Goal: Task Accomplishment & Management: Use online tool/utility

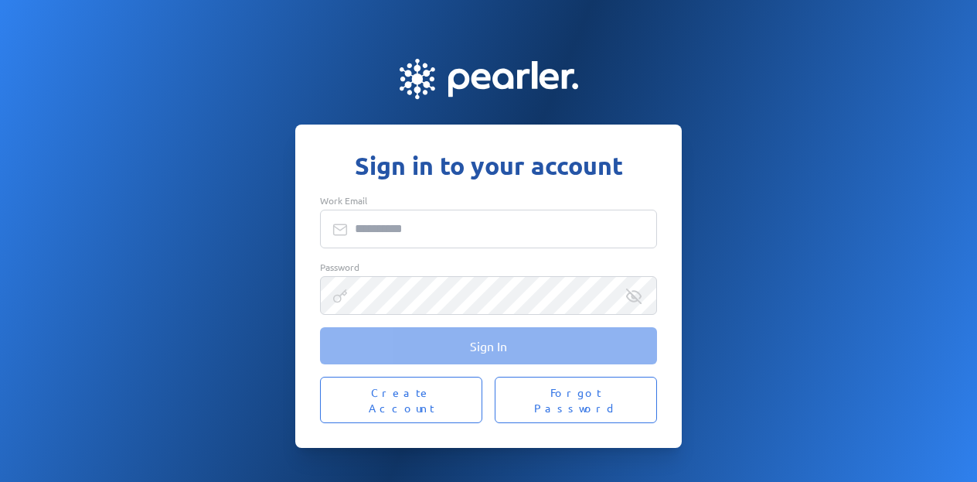
click at [0, 481] on nordpass-portal at bounding box center [0, 482] width 0 height 0
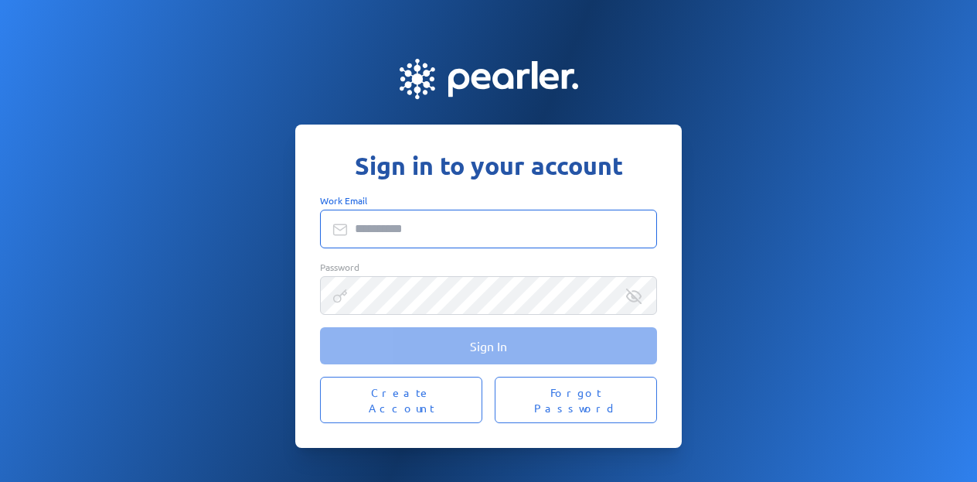
drag, startPoint x: 489, startPoint y: 244, endPoint x: 816, endPoint y: 206, distance: 329.3
click at [489, 244] on input "Work Email" at bounding box center [488, 229] width 337 height 39
click at [0, 481] on nordpass-portal at bounding box center [0, 482] width 0 height 0
drag, startPoint x: 470, startPoint y: 217, endPoint x: 575, endPoint y: 227, distance: 105.6
click at [470, 217] on div "Work Email" at bounding box center [488, 221] width 337 height 54
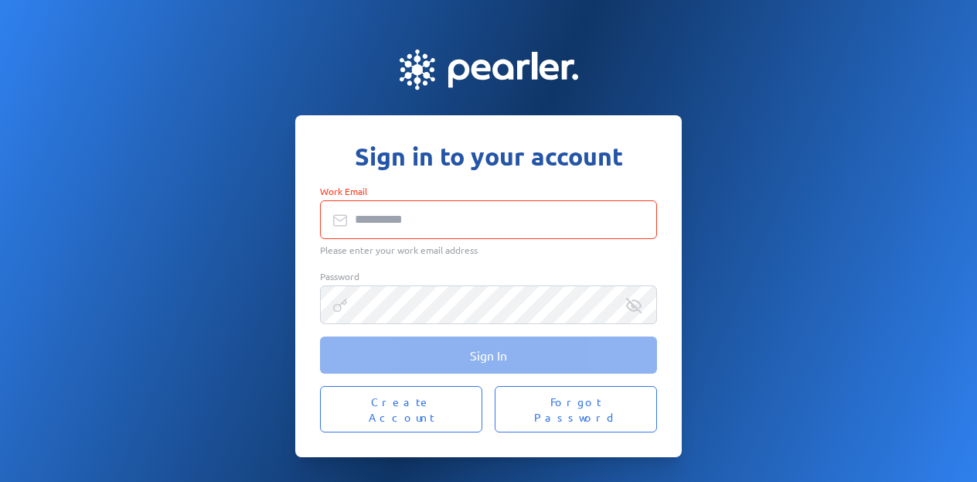
click at [320, 243] on nordpass-icon at bounding box center [320, 249] width 0 height 13
click at [633, 240] on div "Please enter your work email address" at bounding box center [488, 228] width 337 height 57
click at [320, 243] on nordpass-icon at bounding box center [320, 249] width 0 height 13
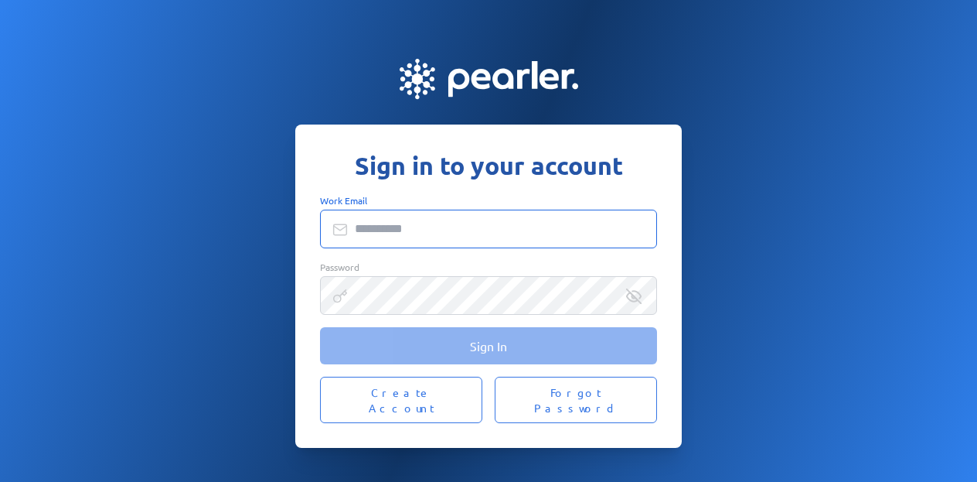
click at [320, 248] on nordpass-icon at bounding box center [320, 248] width 0 height 0
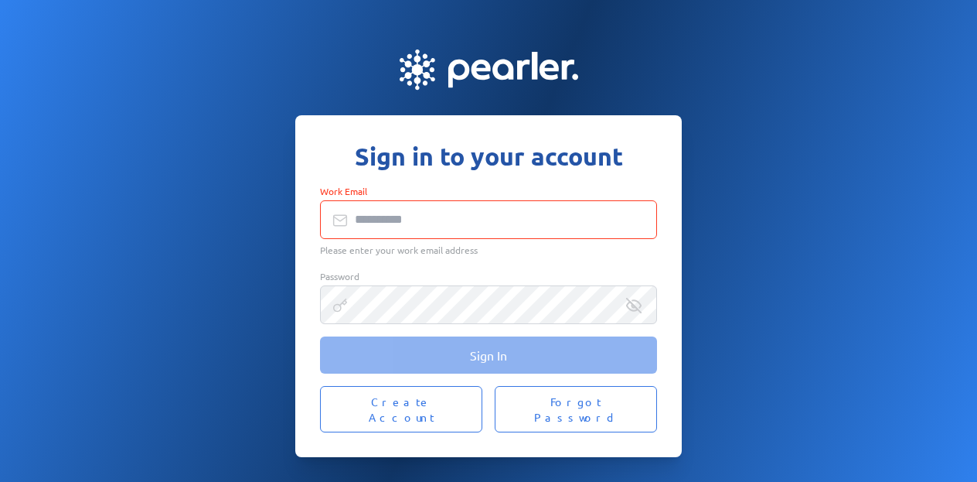
click at [0, 481] on nordpass-portal at bounding box center [0, 482] width 0 height 0
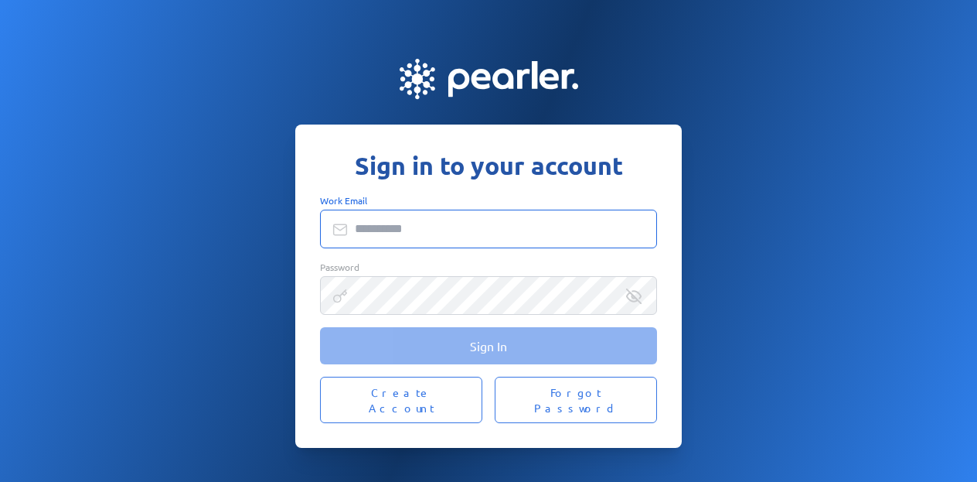
click at [521, 222] on input "Work Email" at bounding box center [488, 229] width 337 height 39
type input "**********"
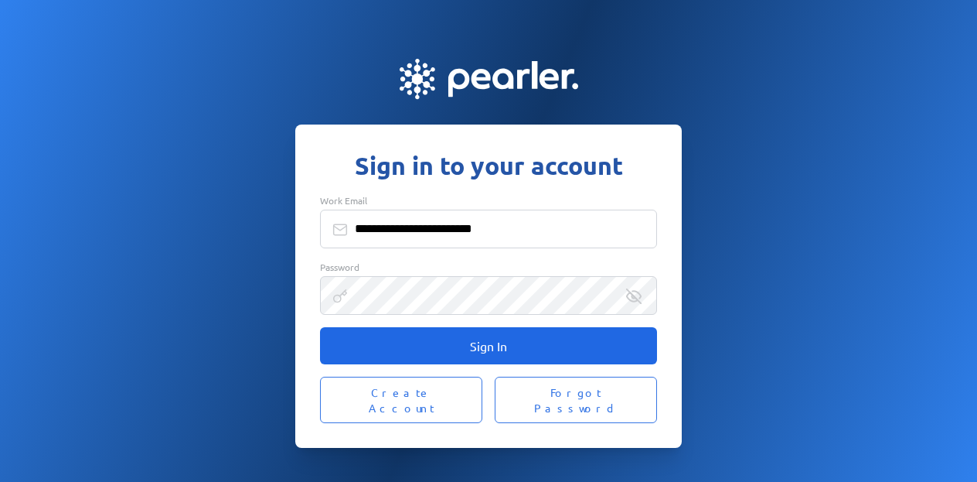
click at [516, 353] on button "Sign In" at bounding box center [488, 345] width 337 height 37
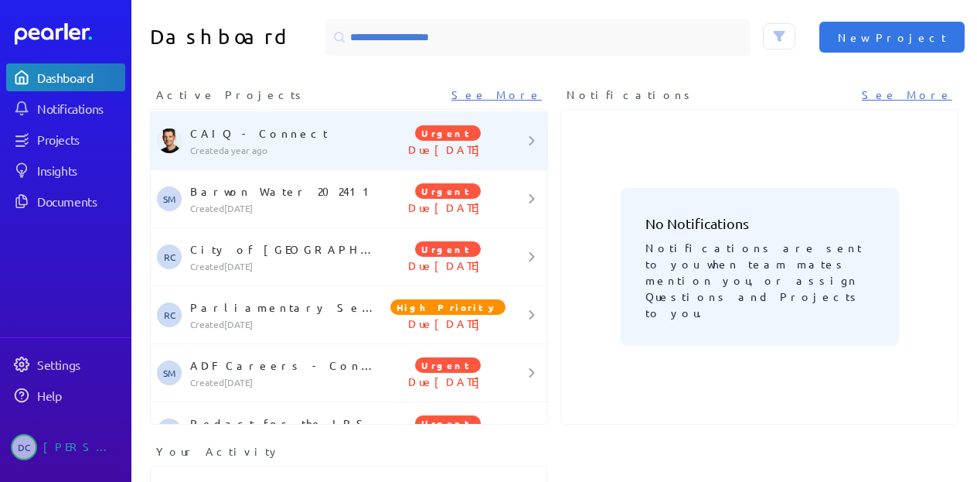
scroll to position [155, 0]
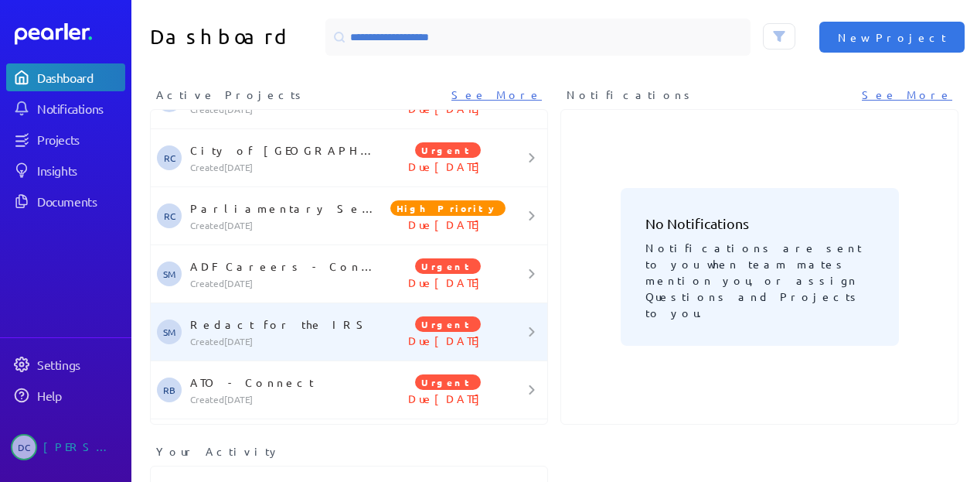
click at [243, 329] on p "Redact for the IRS" at bounding box center [286, 323] width 193 height 15
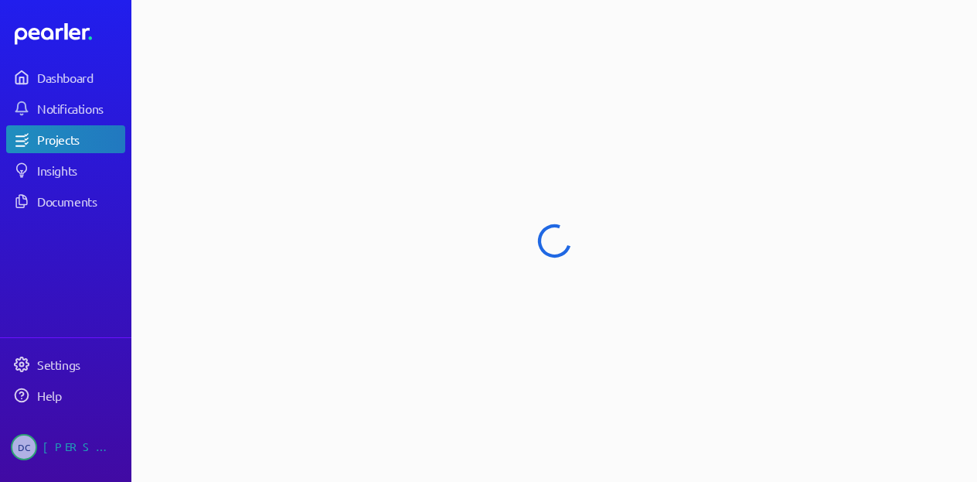
select select "******"
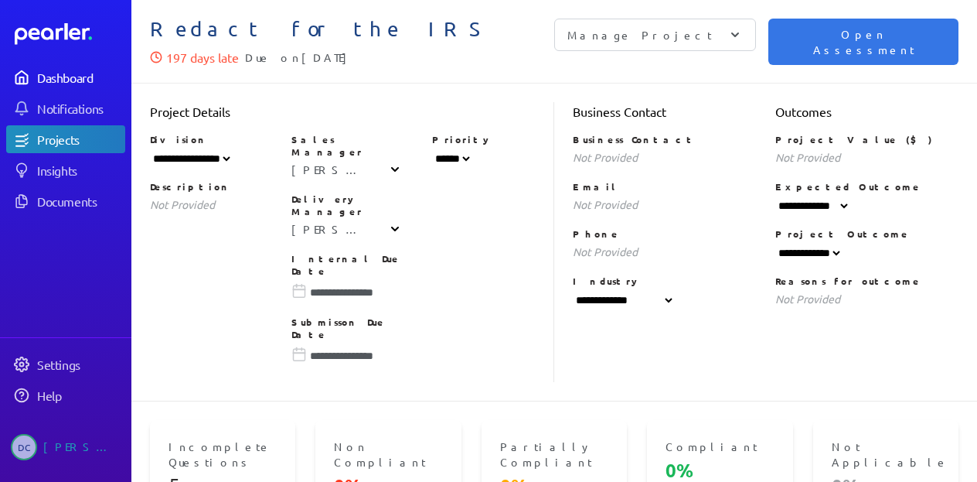
click at [76, 82] on div "Dashboard" at bounding box center [80, 77] width 87 height 15
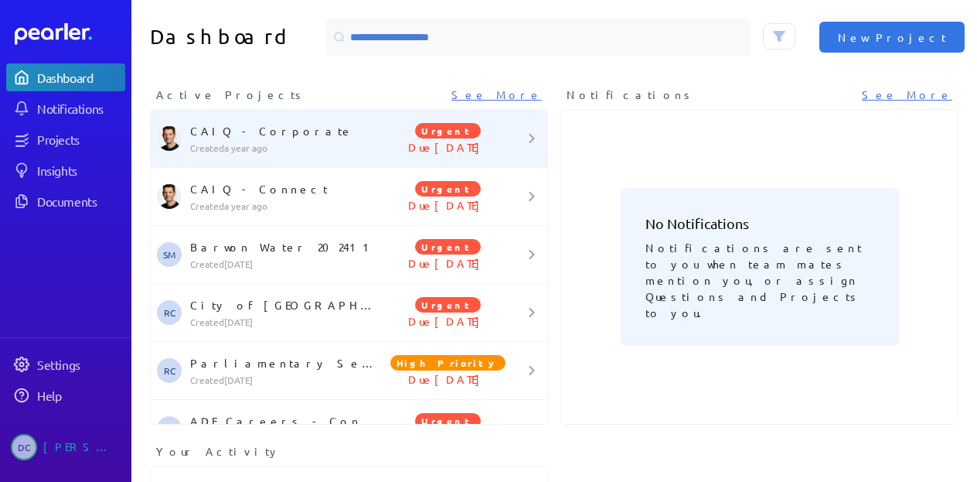
click at [239, 129] on p "CAIQ - Corporate" at bounding box center [286, 130] width 193 height 15
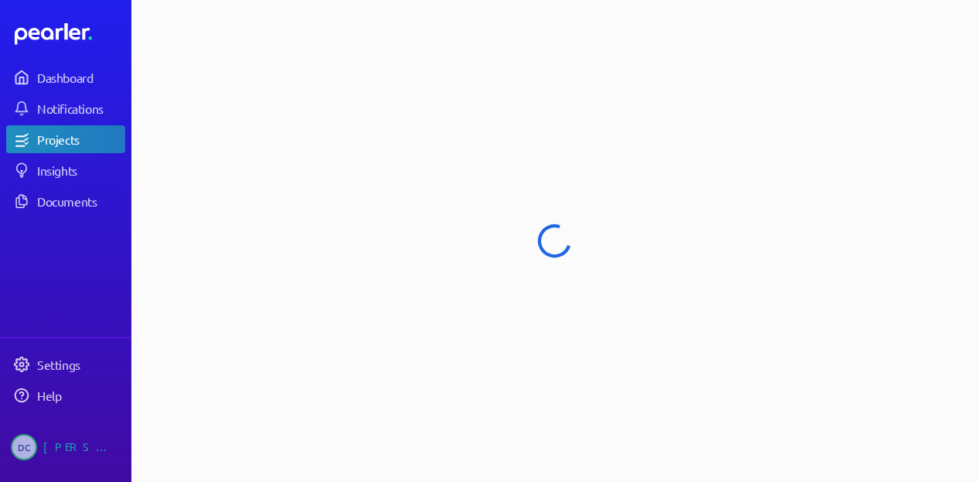
select select "**********"
select select "******"
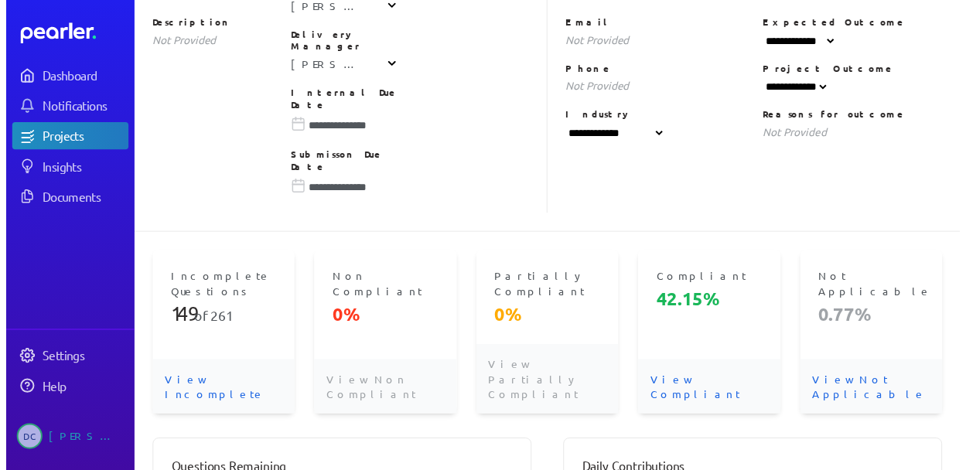
scroll to position [309, 0]
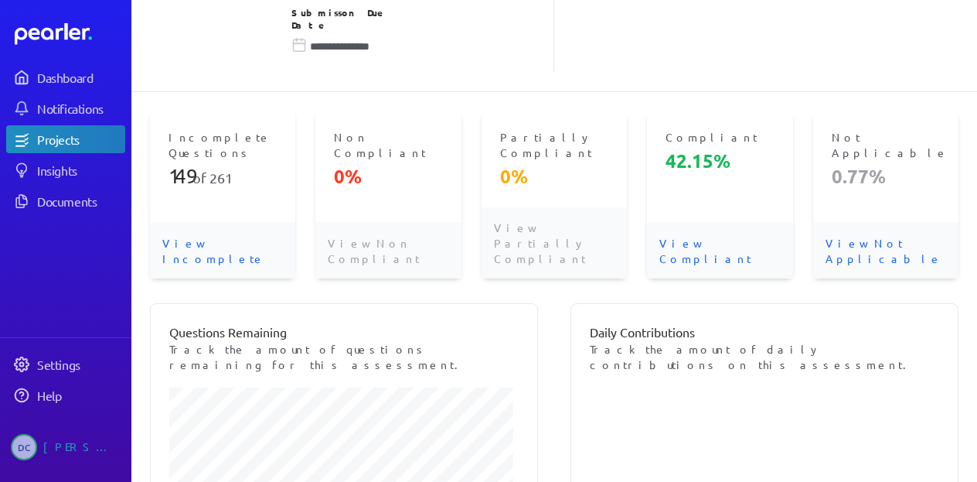
click at [206, 223] on p "View Incomplete" at bounding box center [222, 251] width 145 height 56
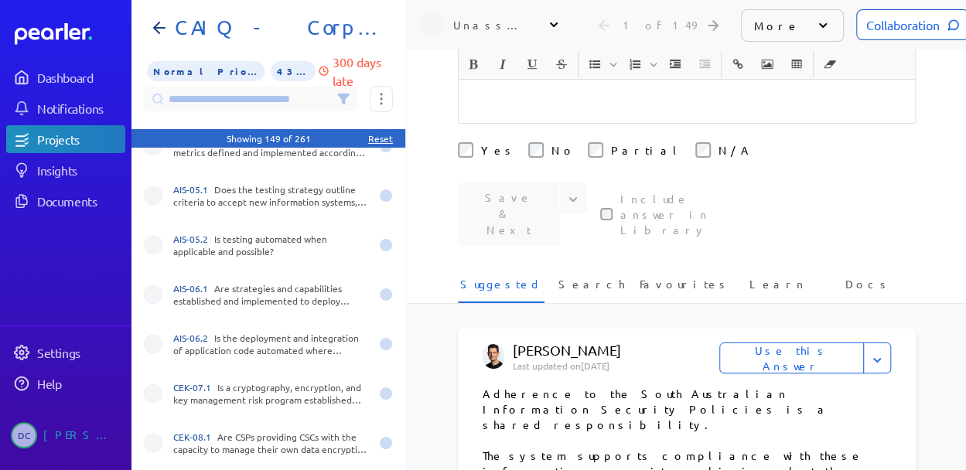
scroll to position [232, 0]
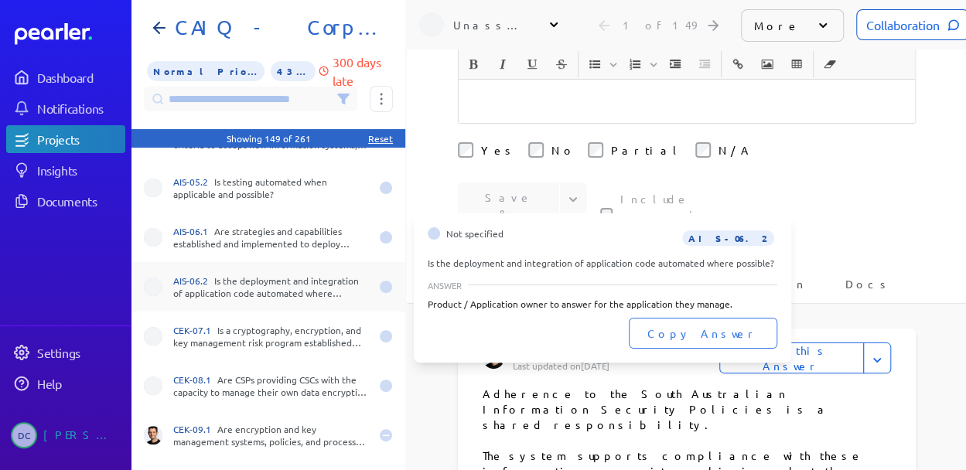
click at [224, 290] on div "AIS-06.2 Is the deployment and integration of application code automated where …" at bounding box center [271, 287] width 196 height 25
